Goal: Check status

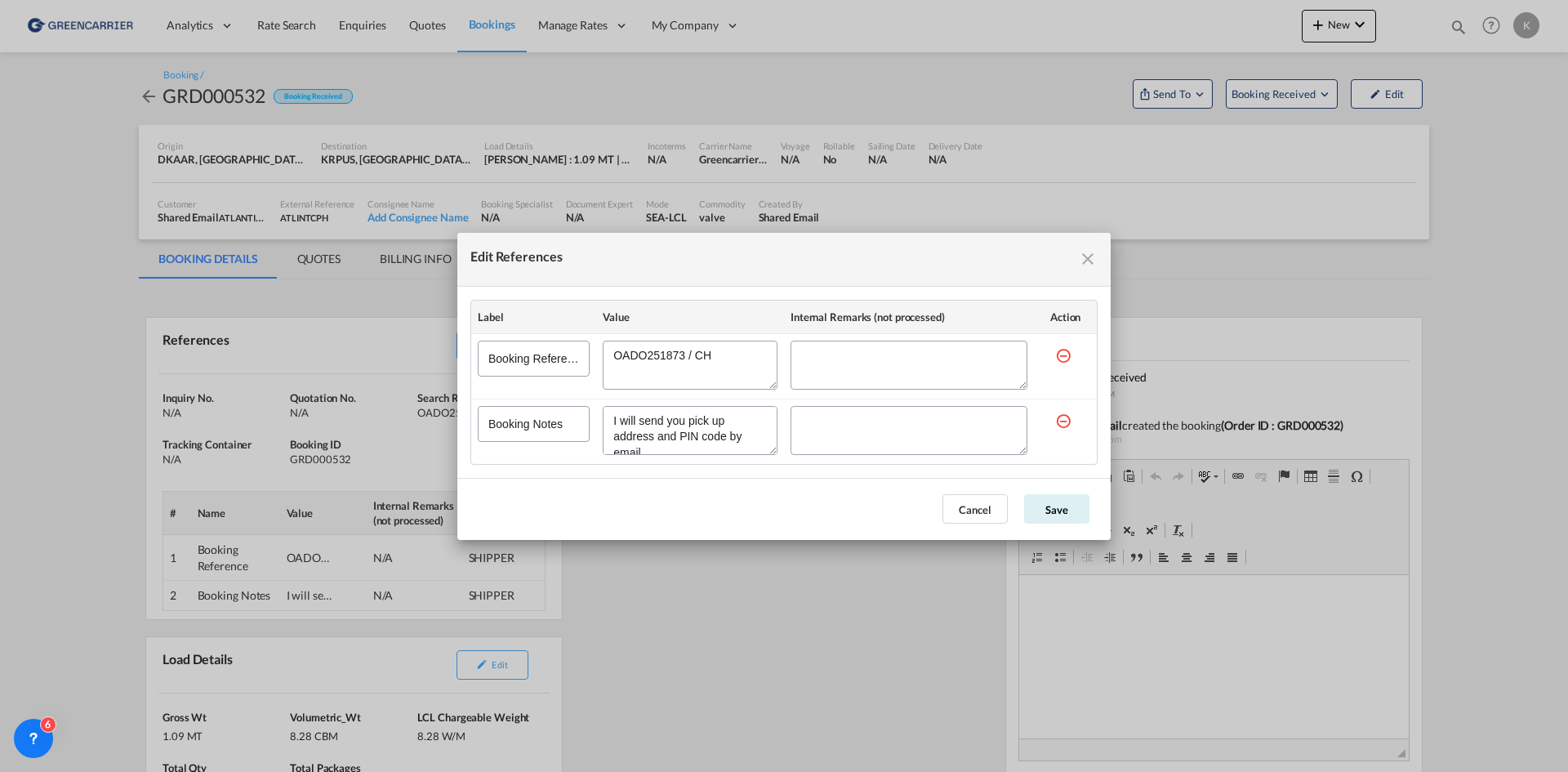
scroll to position [14, 0]
click at [1103, 252] on div "Edit References" at bounding box center [784, 259] width 653 height 54
click at [1095, 255] on md-icon "icon-close fg-AAA8AD cursor" at bounding box center [1087, 259] width 19 height 19
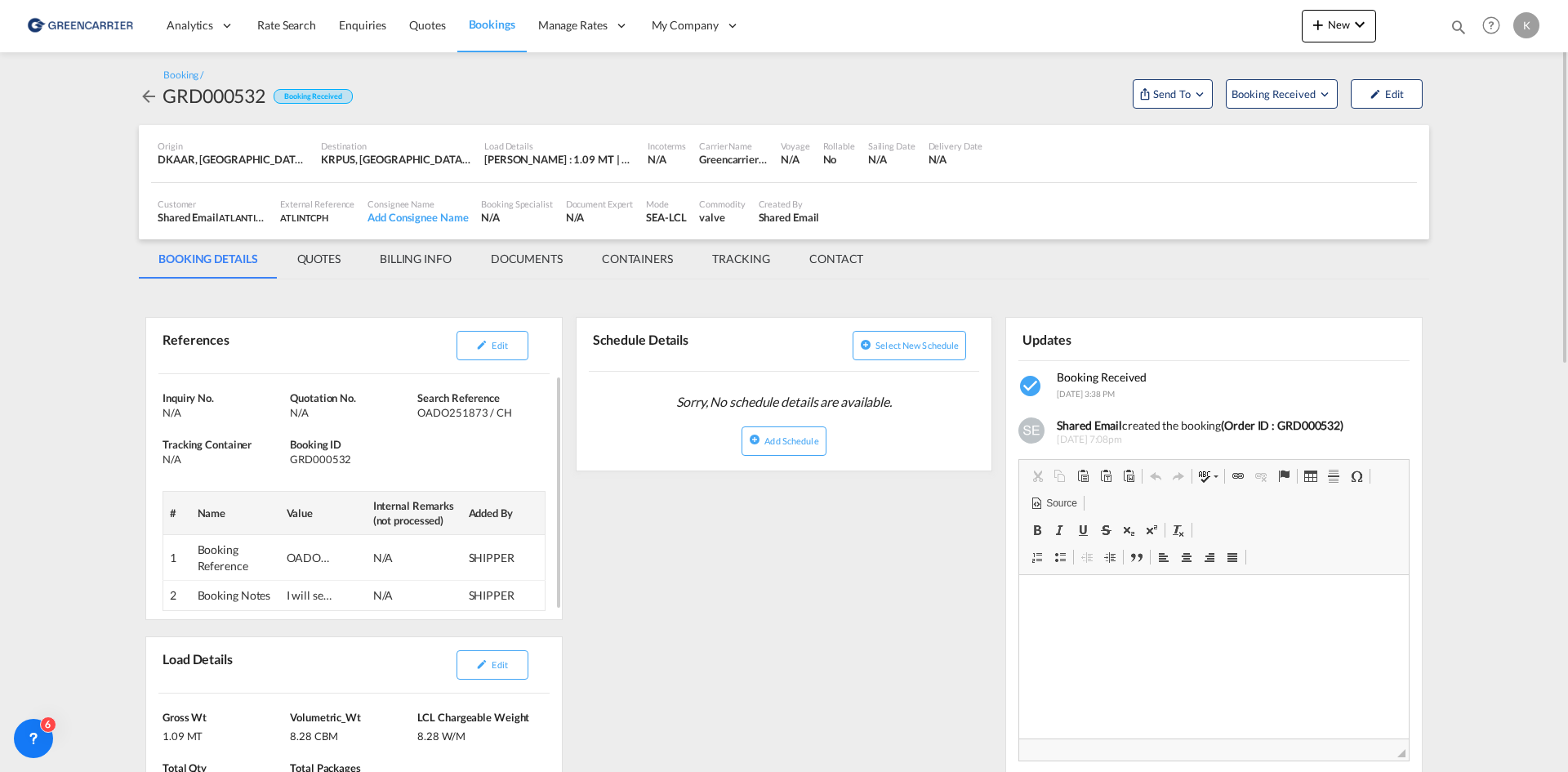
scroll to position [163, 0]
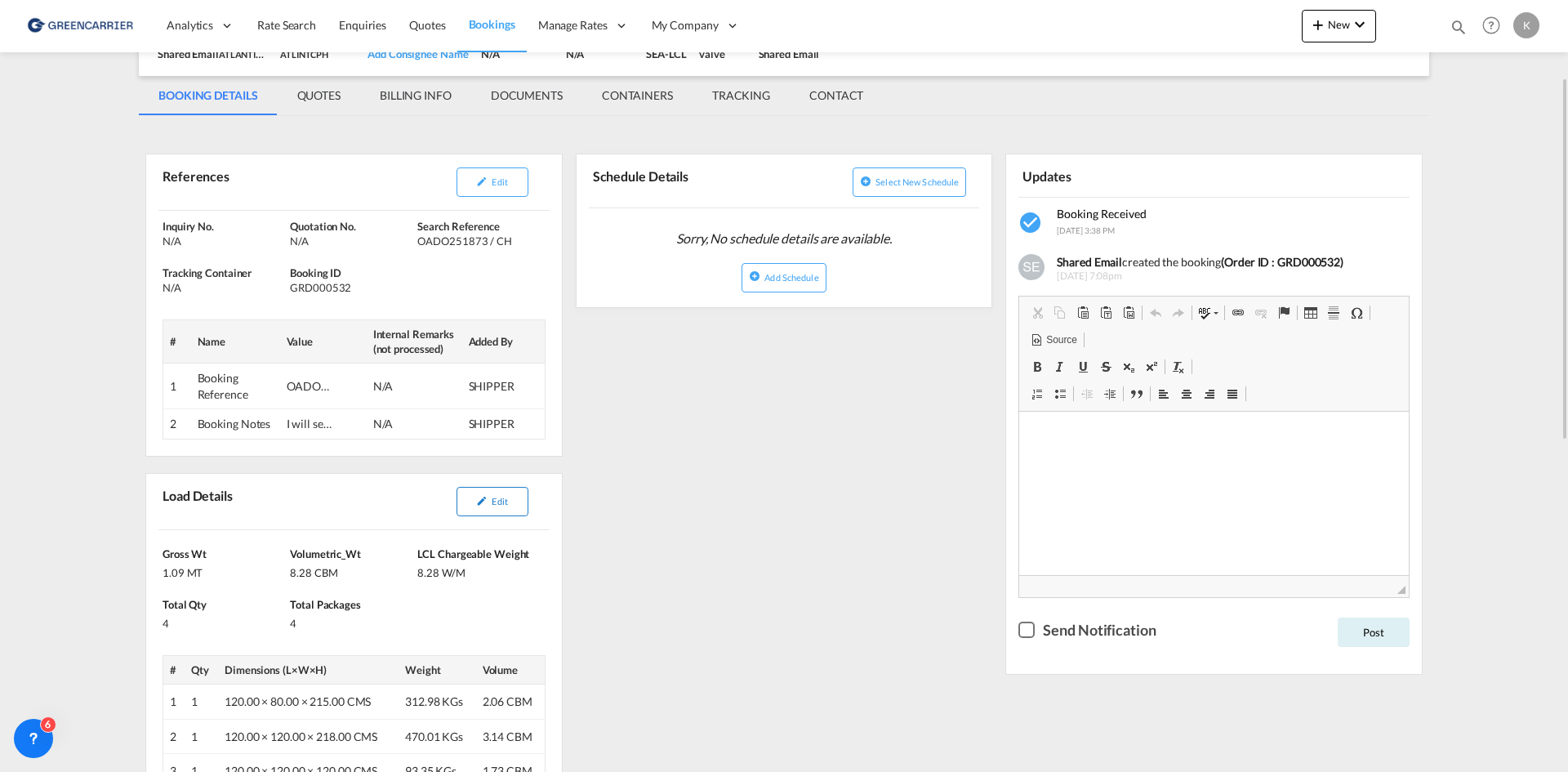
click at [494, 499] on span "Edit" at bounding box center [499, 502] width 16 height 11
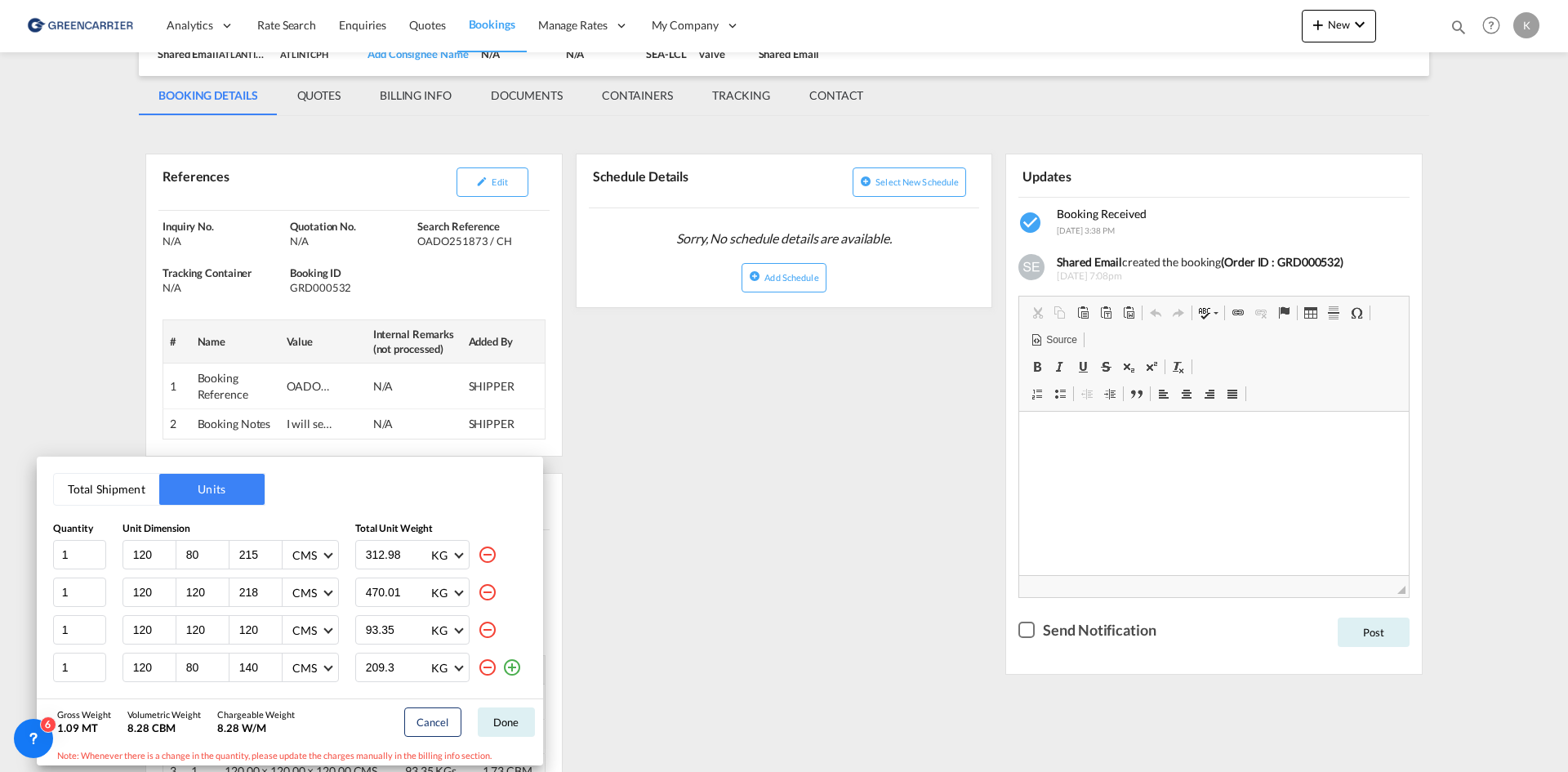
click at [700, 642] on div "Total Shipment Units Quantity Unit Dimension Total Unit Weight 1 120 80 215 CMS…" at bounding box center [784, 386] width 1568 height 772
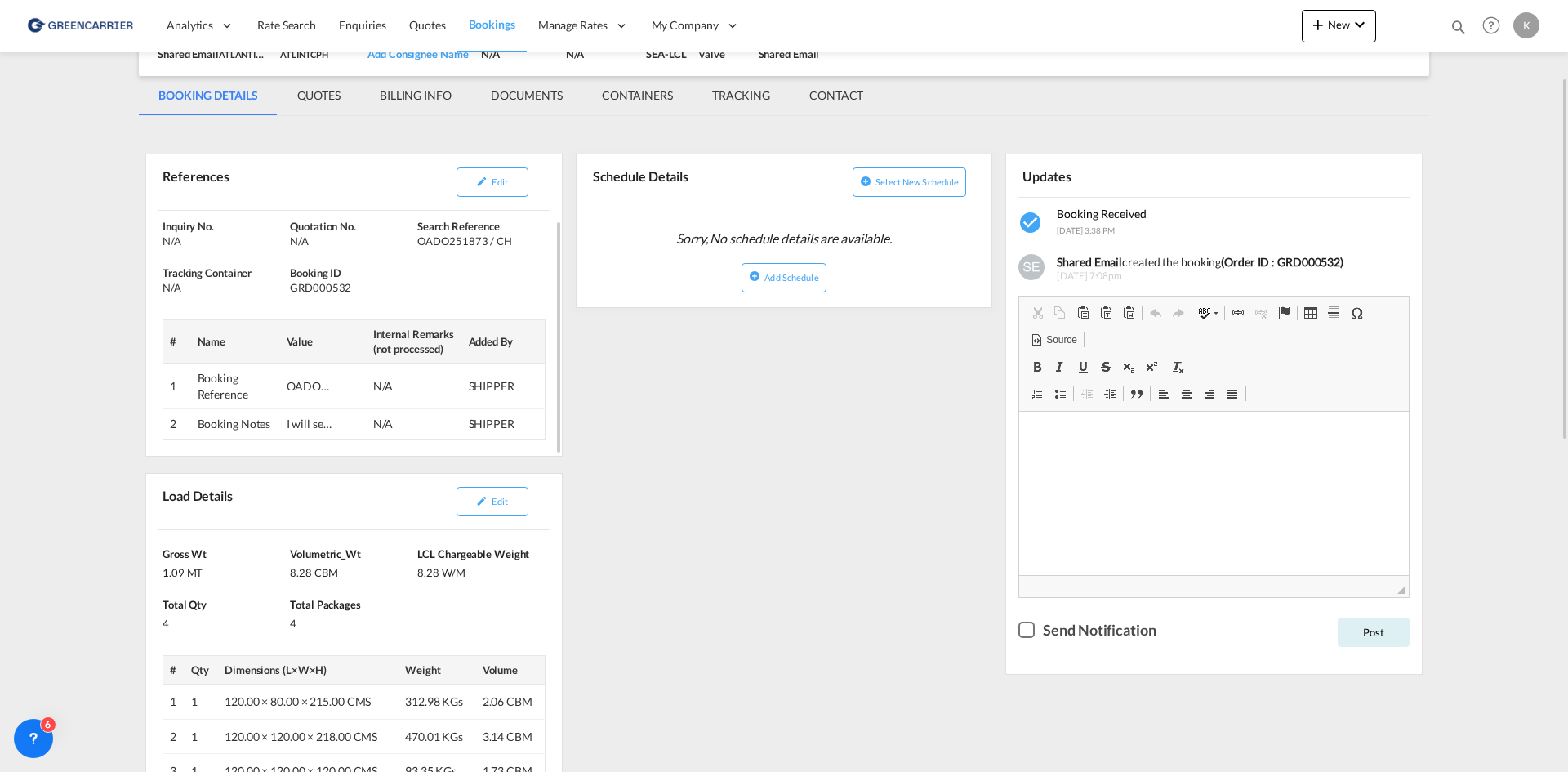
click at [320, 284] on div "GRD000532" at bounding box center [351, 288] width 124 height 15
copy div "GRD000532"
drag, startPoint x: 416, startPoint y: 245, endPoint x: 427, endPoint y: 244, distance: 11.0
click at [427, 244] on div "Inquiry No. N/A Quotation No. N/A Search Reference OADO251873 / CH Tracking Con…" at bounding box center [355, 329] width 416 height 253
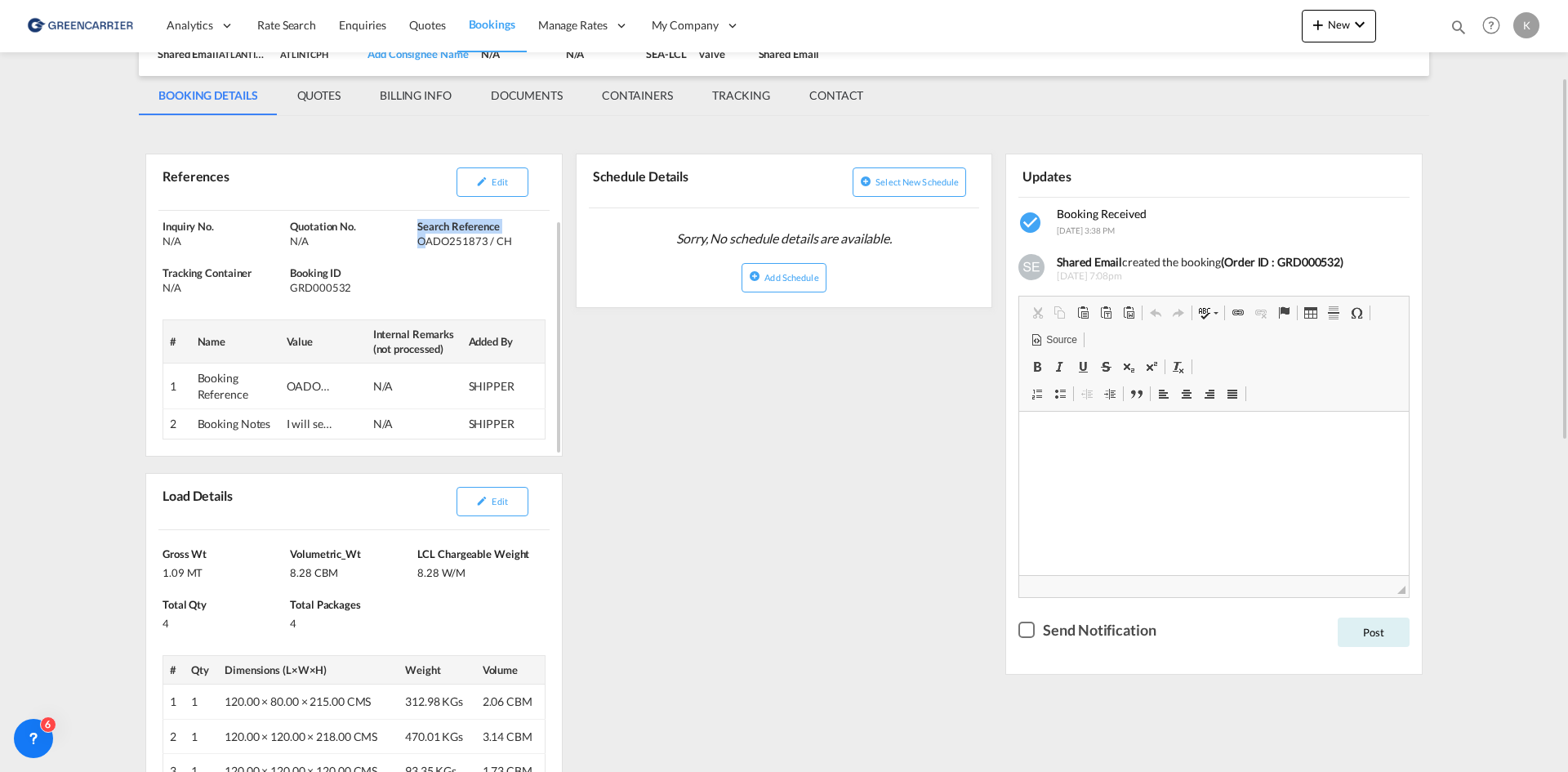
click at [423, 244] on div "OADO251873 / CH" at bounding box center [478, 241] width 124 height 15
drag, startPoint x: 418, startPoint y: 244, endPoint x: 508, endPoint y: 244, distance: 90.0
click at [508, 244] on div "OADO251873 / CH" at bounding box center [478, 241] width 124 height 15
copy div "OADO251873 / CH"
